Goal: Task Accomplishment & Management: Manage account settings

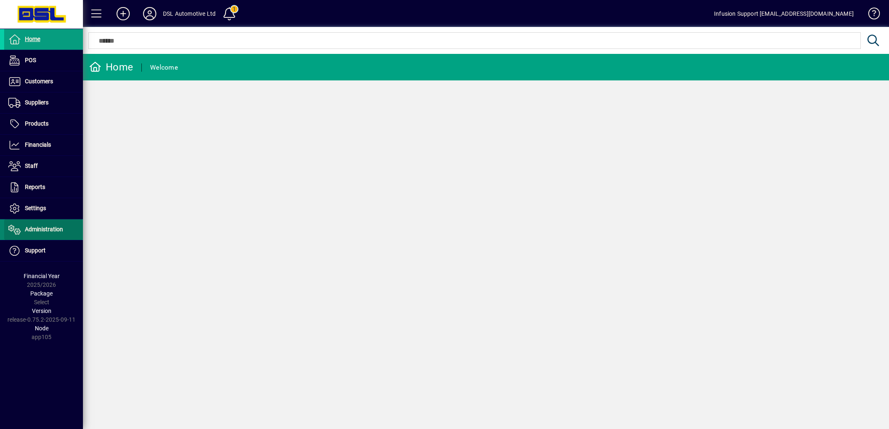
click at [48, 228] on span "Administration" at bounding box center [44, 229] width 38 height 7
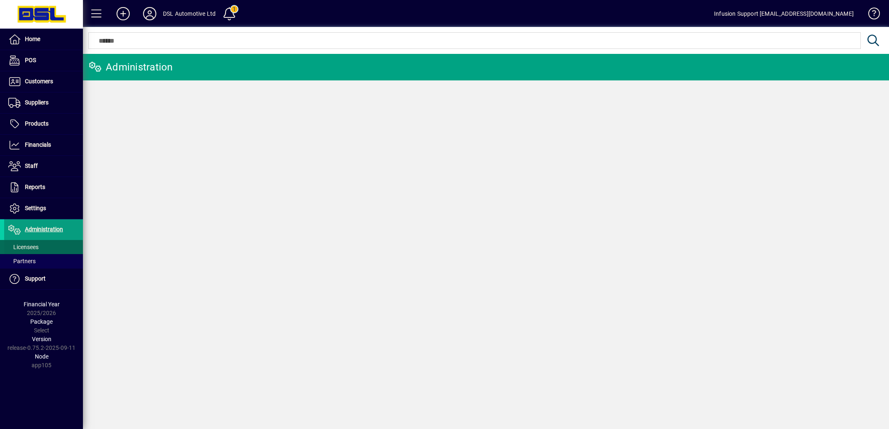
click at [27, 247] on span "Licensees" at bounding box center [23, 247] width 30 height 7
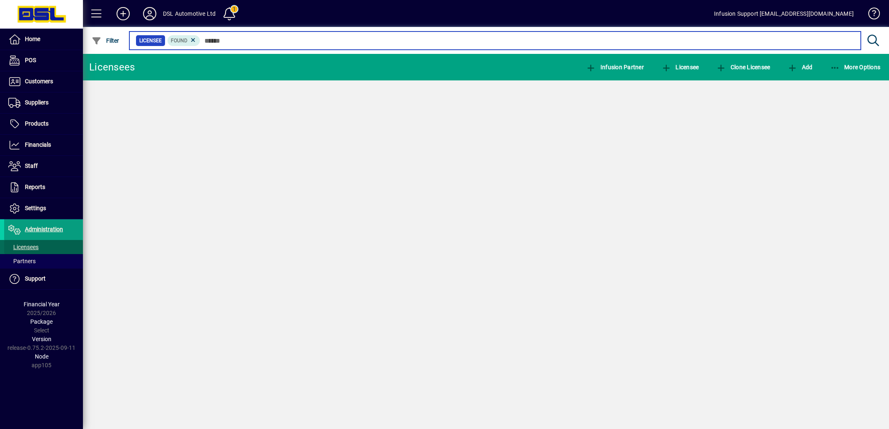
click at [260, 43] on input "text" at bounding box center [527, 41] width 654 height 12
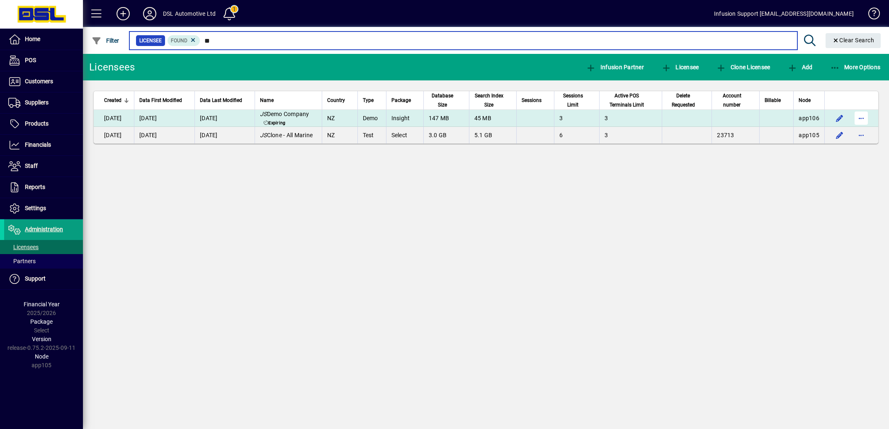
type input "**"
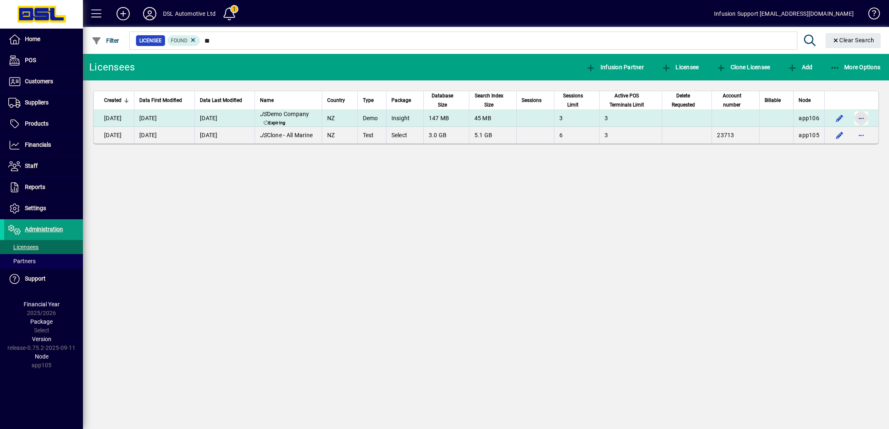
click at [864, 118] on span "button" at bounding box center [861, 118] width 20 height 20
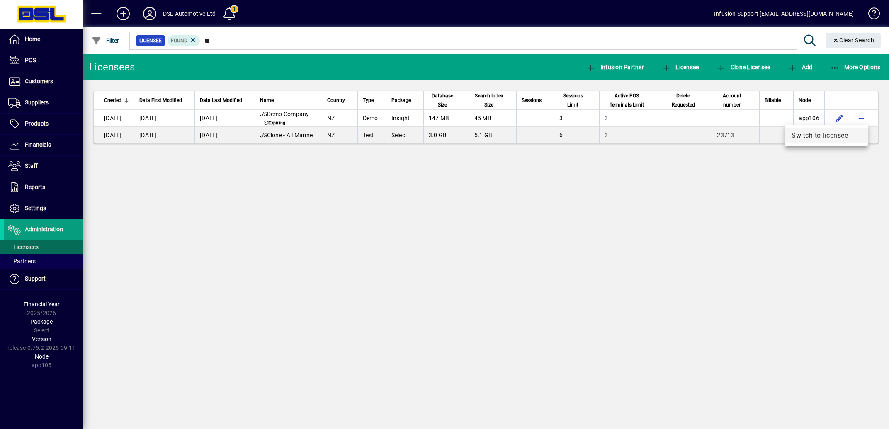
click at [833, 134] on span "Switch to licensee" at bounding box center [827, 136] width 70 height 10
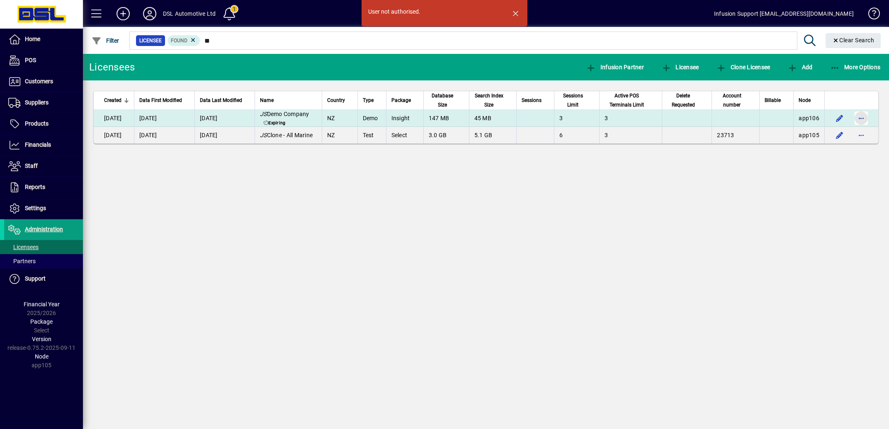
click at [861, 117] on span "button" at bounding box center [861, 118] width 20 height 20
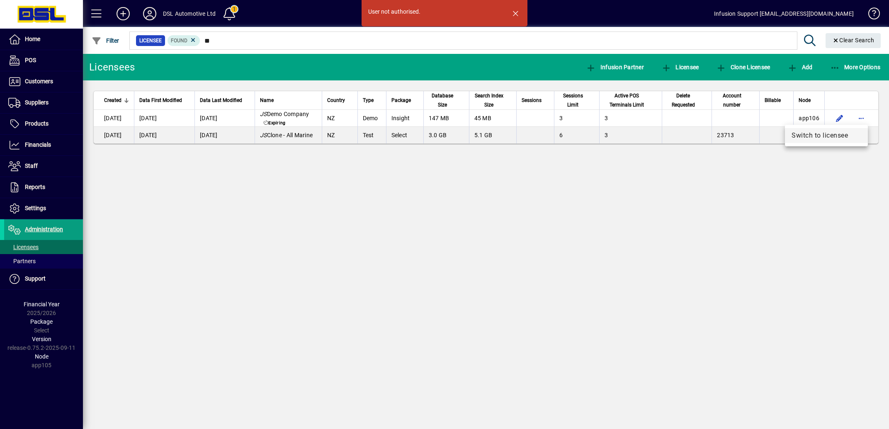
click at [824, 135] on span "Switch to licensee" at bounding box center [827, 136] width 70 height 10
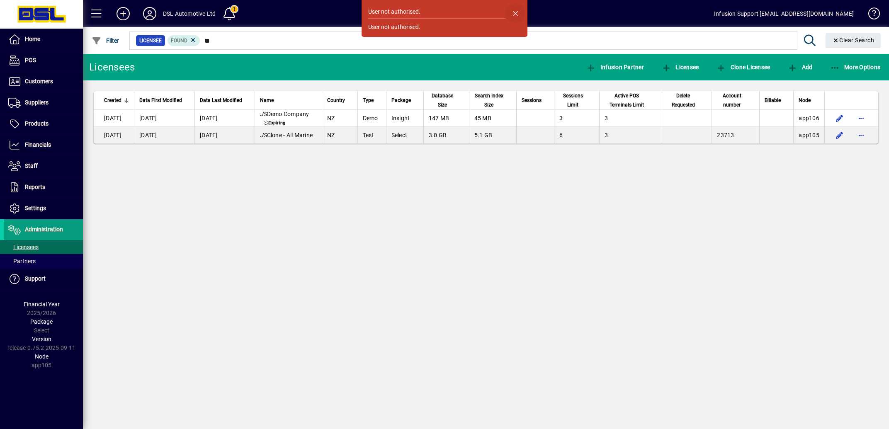
click at [513, 11] on span "button" at bounding box center [516, 13] width 20 height 20
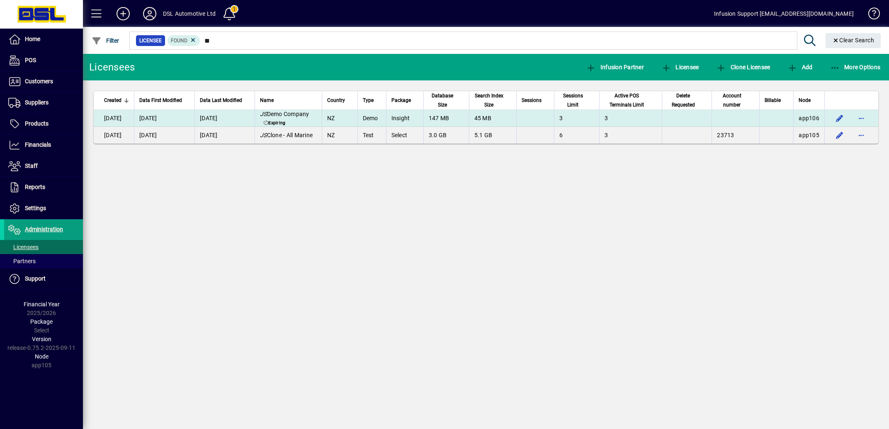
click at [292, 117] on span "JS Demo Company" at bounding box center [284, 114] width 49 height 7
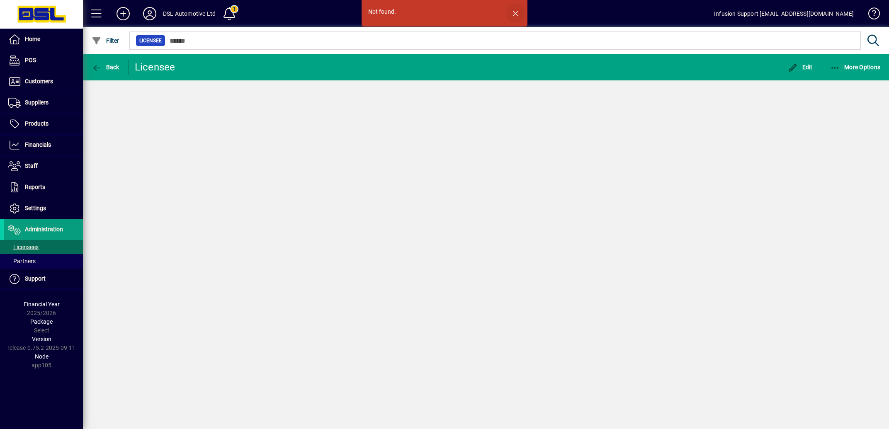
click at [514, 9] on span "button" at bounding box center [516, 13] width 20 height 20
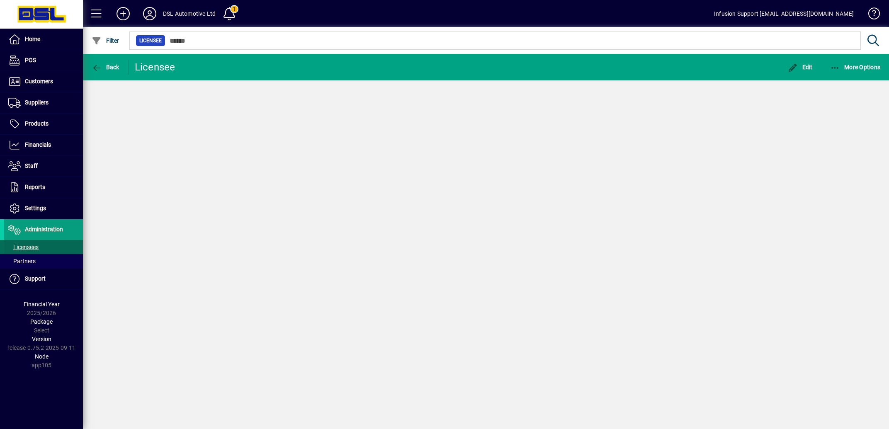
click at [29, 249] on span "Licensees" at bounding box center [23, 247] width 30 height 7
click at [146, 16] on icon at bounding box center [149, 13] width 17 height 13
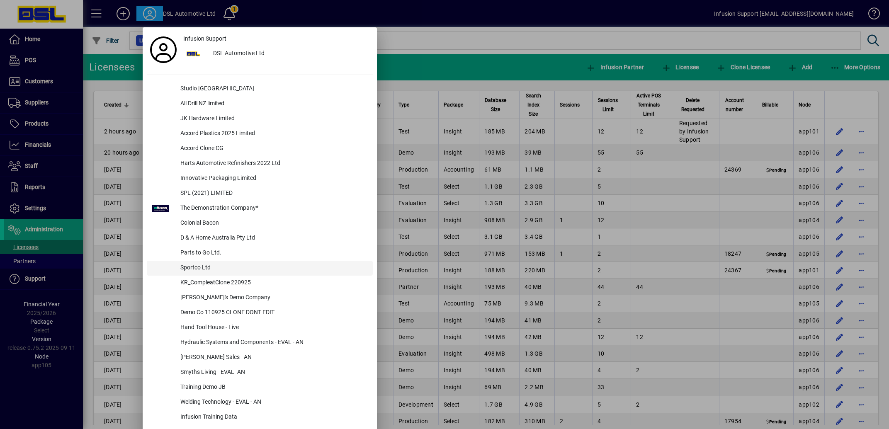
click at [203, 265] on div "Sportco Ltd" at bounding box center [273, 268] width 199 height 15
